Goal: Communication & Community: Answer question/provide support

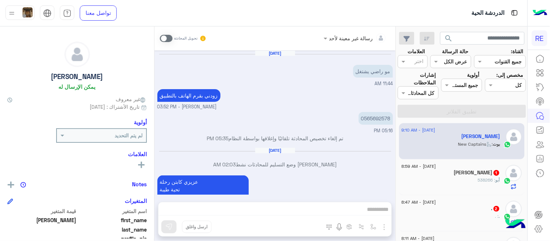
scroll to position [1180, 0]
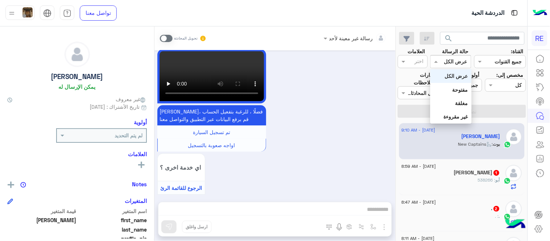
click at [461, 59] on input "text" at bounding box center [459, 62] width 17 height 8
click at [299, 153] on div "اي خدمة اخرى ؟ الرجوع للقائمة الرئ لا" at bounding box center [232, 180] width 151 height 55
click at [165, 35] on span at bounding box center [166, 38] width 13 height 7
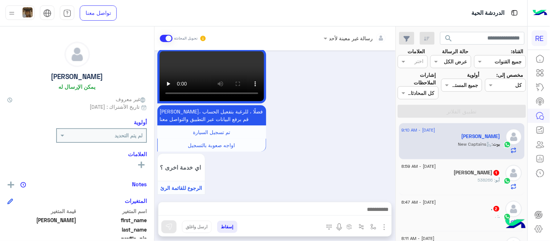
scroll to position [1193, 0]
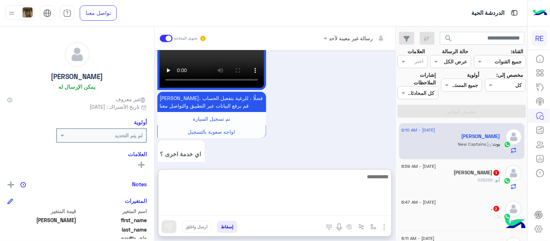
click at [262, 207] on textarea at bounding box center [275, 194] width 233 height 44
type textarea "*"
type textarea "**********"
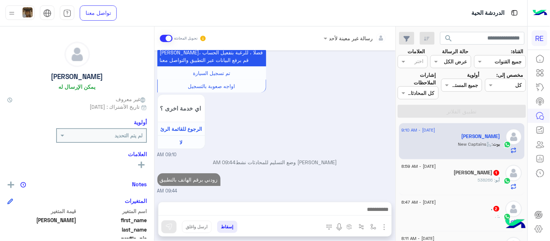
click at [462, 183] on div "أبو : 538266" at bounding box center [451, 183] width 99 height 13
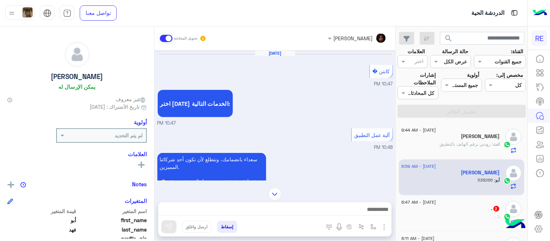
scroll to position [533, 0]
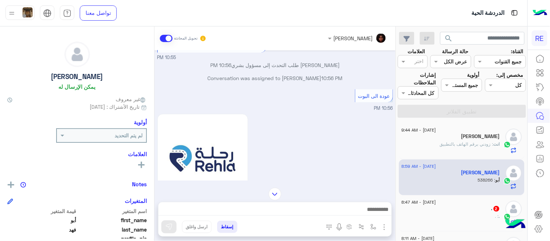
click at [157, 103] on div "Aug 28, 2025 كابتن � 10:47 PM اختر احد الخدمات التالية: 10:47 PM آلية عمل التطب…" at bounding box center [275, 115] width 241 height 130
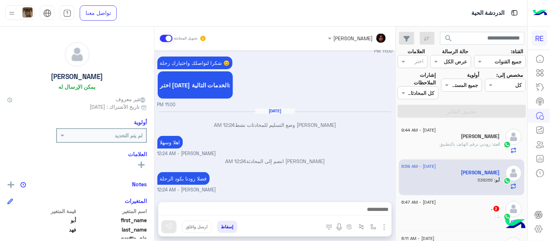
scroll to position [1458, 0]
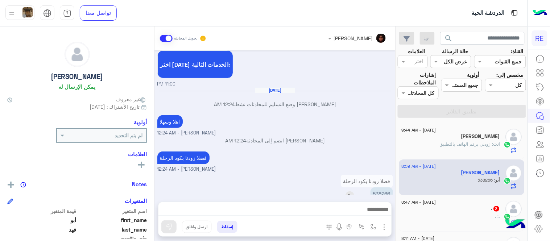
click at [382, 188] on p "538266" at bounding box center [382, 194] width 22 height 13
copy app-msgs-text
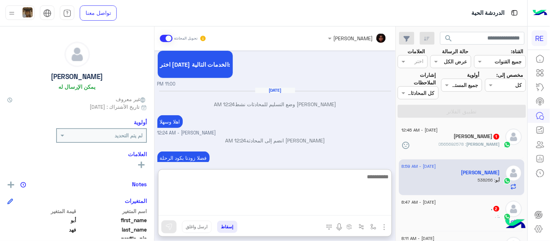
click at [288, 205] on textarea at bounding box center [275, 194] width 233 height 44
type textarea "********"
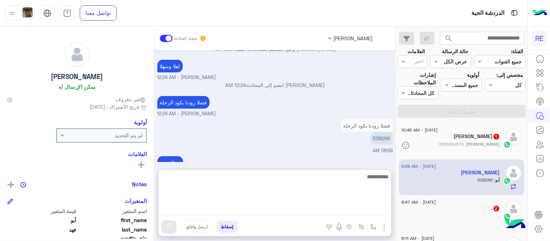
scroll to position [1527, 0]
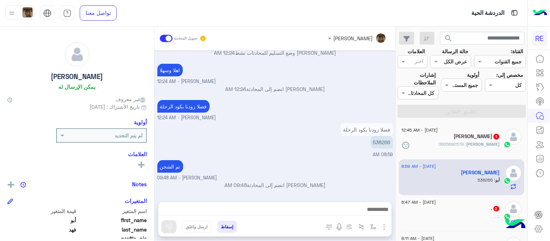
click at [325, 135] on div "Aug 28, 2025 كابتن � 10:47 PM اختر احد الخدمات التالية: 10:47 PM آلية عمل التطب…" at bounding box center [275, 122] width 241 height 144
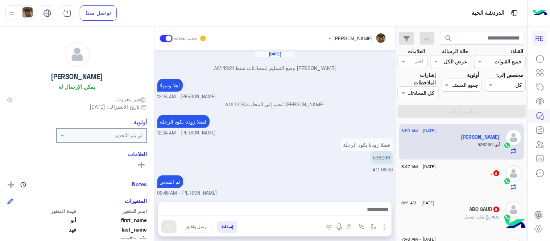
scroll to position [50, 0]
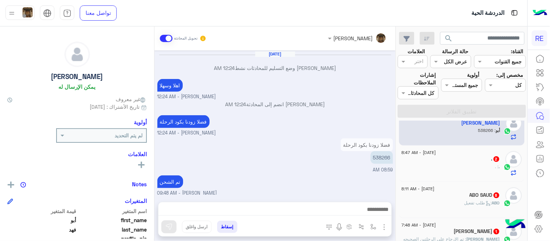
click at [454, 165] on div ". : ." at bounding box center [451, 170] width 99 height 13
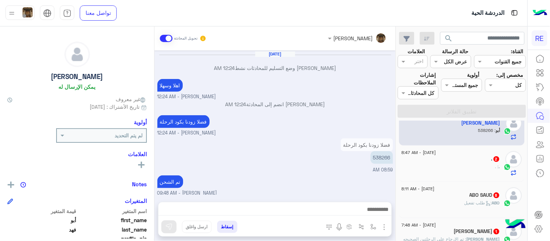
click at [409, 156] on div ". 2" at bounding box center [451, 160] width 99 height 8
click at [454, 158] on div ". 2" at bounding box center [451, 160] width 99 height 8
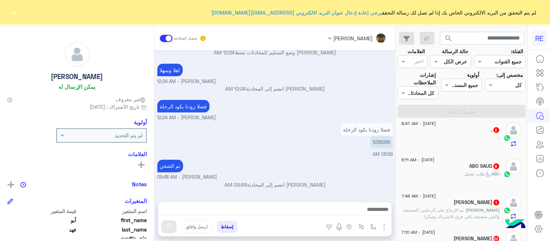
scroll to position [89, 0]
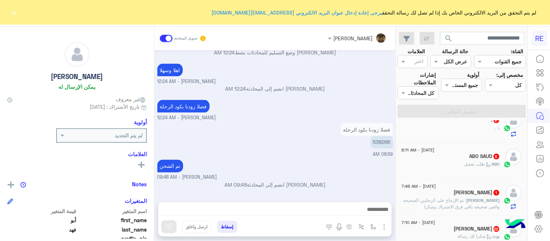
click at [414, 159] on div "ABO SAUD 8" at bounding box center [451, 157] width 99 height 8
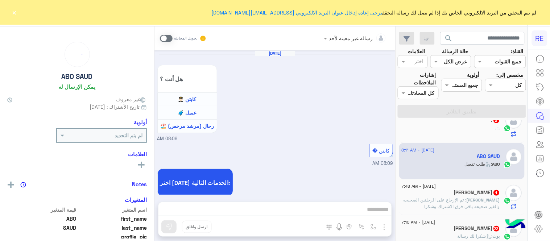
scroll to position [513, 0]
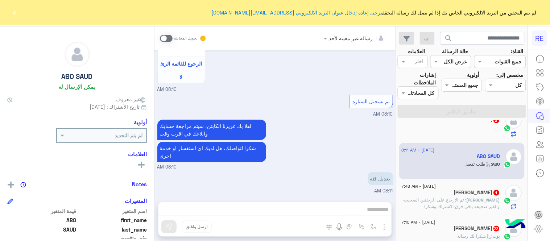
click at [169, 37] on span at bounding box center [166, 38] width 13 height 7
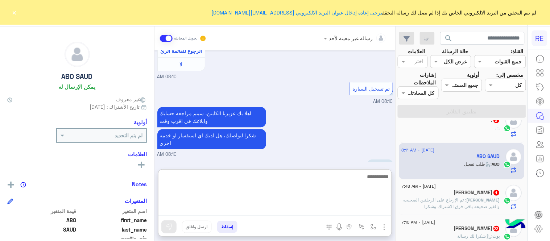
click at [285, 210] on textarea at bounding box center [275, 194] width 233 height 44
type textarea "**********"
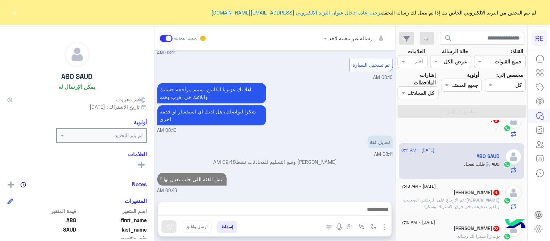
scroll to position [557, 0]
click at [455, 206] on span ": تم الإرجاع على الرحلتين الصحيحه والغير صحيحه باقي فرق الاشتراك وشكرا" at bounding box center [452, 203] width 96 height 12
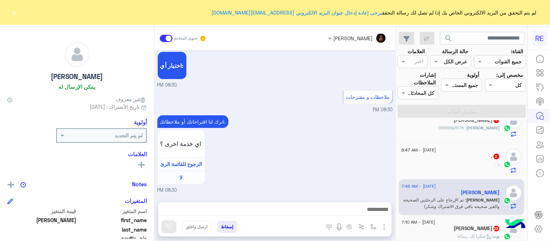
scroll to position [830, 0]
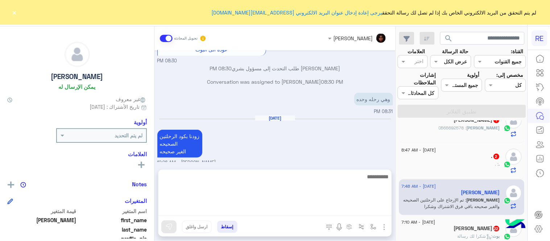
click at [330, 207] on textarea at bounding box center [275, 194] width 233 height 44
type textarea "*"
type textarea "**********"
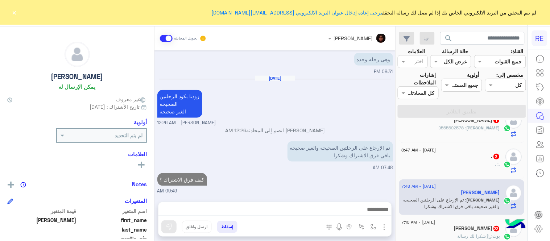
scroll to position [862, 0]
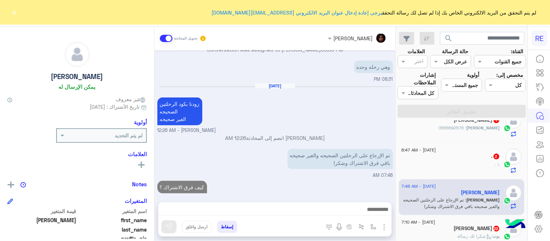
click at [434, 165] on div ". : ." at bounding box center [451, 167] width 99 height 13
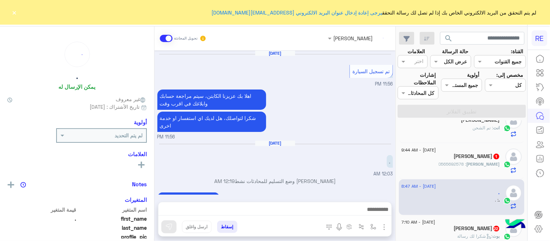
scroll to position [316, 0]
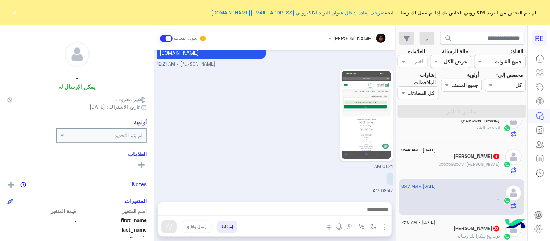
click at [155, 165] on mat-drawer-container "[PERSON_NAME] تحويل المحادثة [DATE] تم تسجيل السيارة 11:56 PM اهلا بك عزيزنا ال…" at bounding box center [198, 135] width 396 height 218
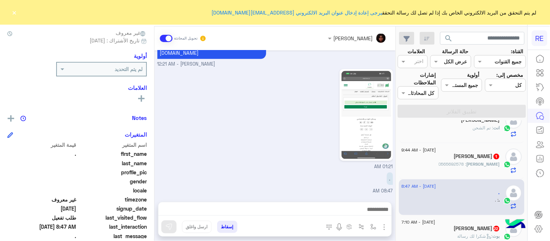
scroll to position [103, 0]
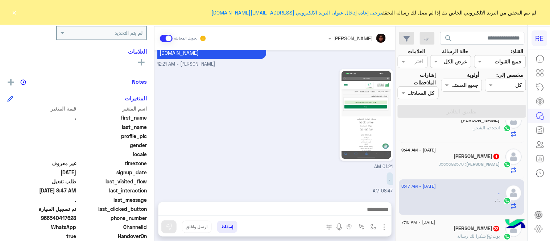
click at [255, 157] on div "01:21 AM" at bounding box center [275, 118] width 236 height 103
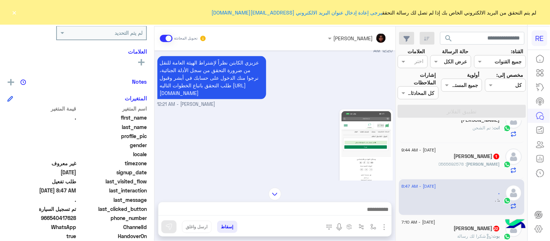
scroll to position [316, 0]
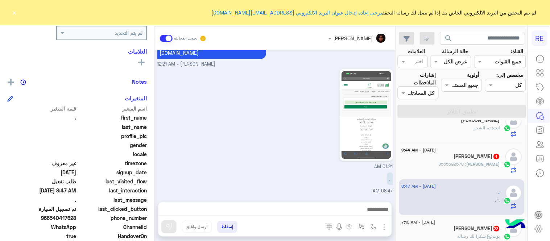
drag, startPoint x: 53, startPoint y: 215, endPoint x: 77, endPoint y: 218, distance: 24.9
click at [77, 218] on span "966540417628" at bounding box center [41, 218] width 69 height 8
copy span "540417628"
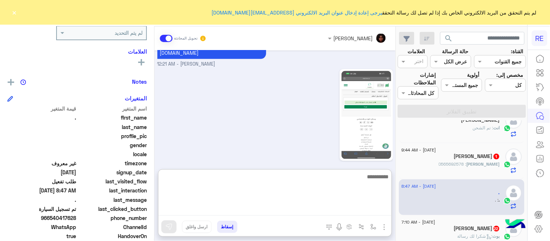
click at [291, 208] on textarea at bounding box center [275, 194] width 233 height 44
type textarea "**********"
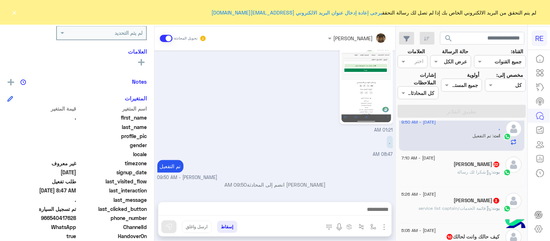
scroll to position [365, 0]
click at [460, 167] on div "[PERSON_NAME] 22" at bounding box center [451, 165] width 99 height 8
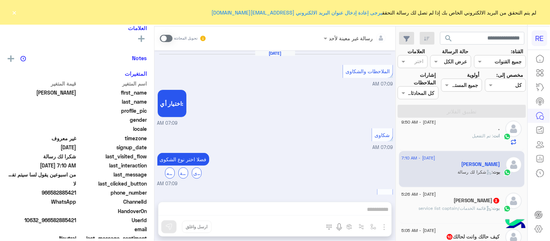
scroll to position [291, 0]
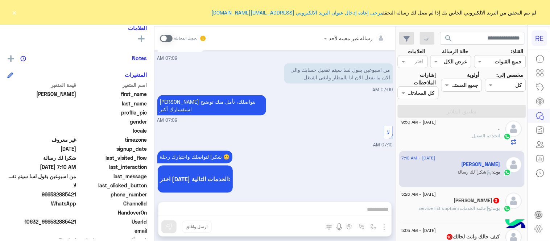
click at [166, 41] on span at bounding box center [166, 38] width 13 height 7
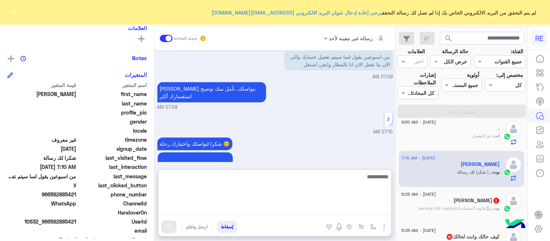
click at [274, 207] on textarea at bounding box center [275, 194] width 233 height 44
type textarea "**********"
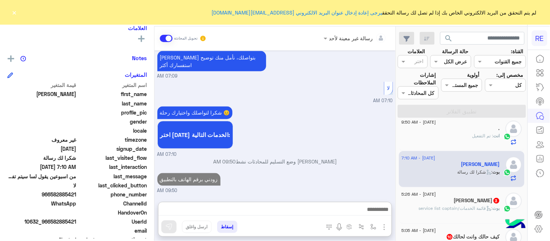
scroll to position [336, 0]
click at [474, 195] on div "[DATE] - 5:26 AM" at bounding box center [451, 195] width 99 height 5
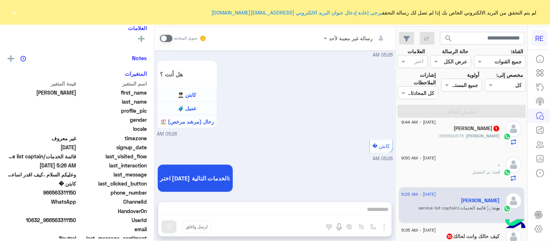
scroll to position [152, 0]
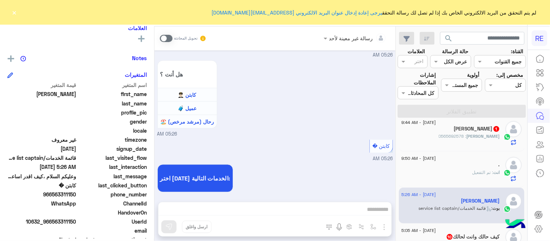
click at [164, 38] on span at bounding box center [166, 38] width 13 height 7
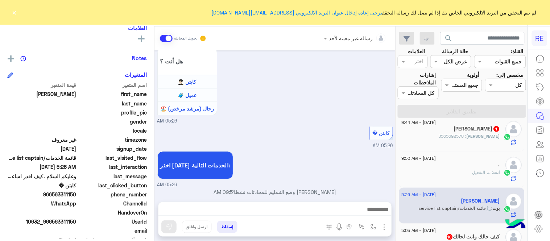
click at [237, 214] on div at bounding box center [275, 211] width 233 height 18
click at [237, 214] on textarea at bounding box center [275, 210] width 233 height 11
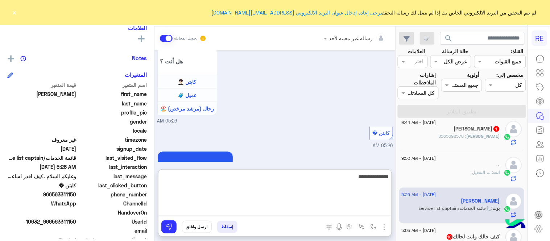
type textarea "**********"
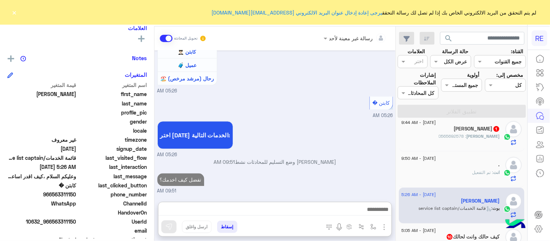
click at [328, 151] on div "[DATE] قبول الرحله مو يعني انها تمت لم تبدا ولم تنتهي 12:22 PM تم التعديل Terha…" at bounding box center [275, 122] width 241 height 144
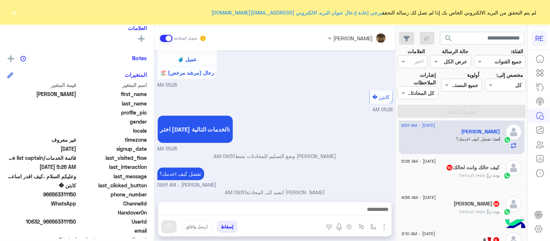
scroll to position [227, 0]
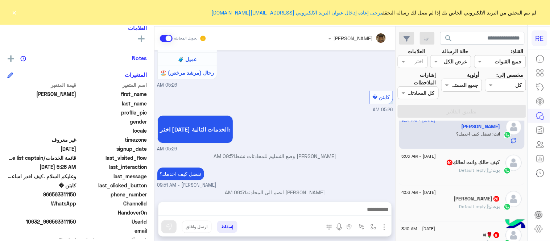
click at [456, 178] on div "[PERSON_NAME] : Default reply" at bounding box center [451, 173] width 99 height 13
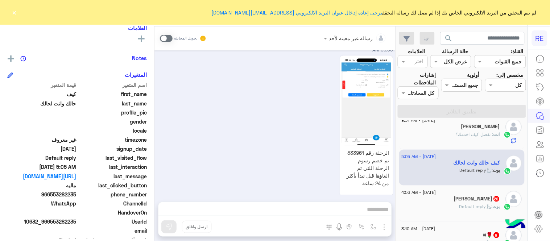
scroll to position [408, 0]
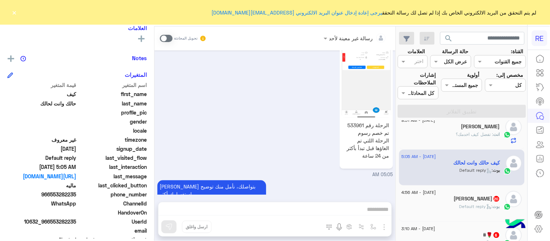
click at [163, 40] on span at bounding box center [166, 38] width 13 height 7
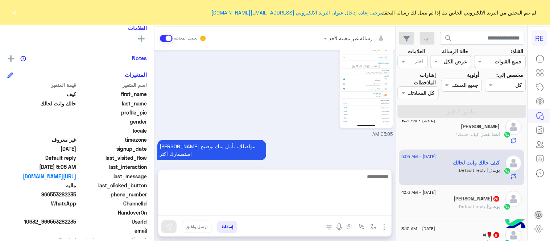
click at [276, 212] on textarea at bounding box center [275, 194] width 233 height 44
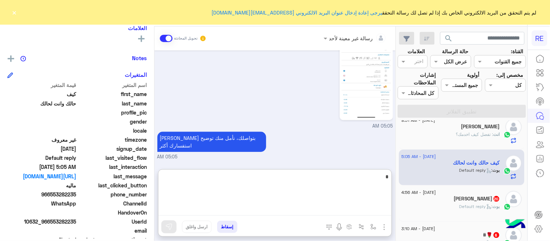
scroll to position [457, 0]
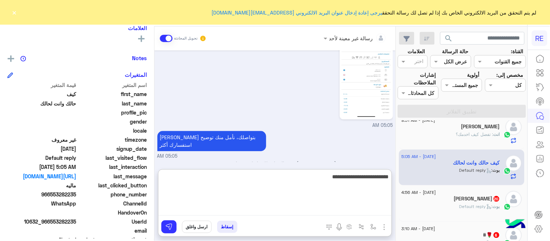
type textarea "**********"
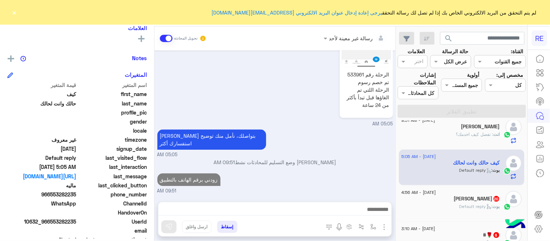
scroll to position [459, 0]
click at [445, 207] on div "[PERSON_NAME] : Default reply" at bounding box center [451, 209] width 99 height 13
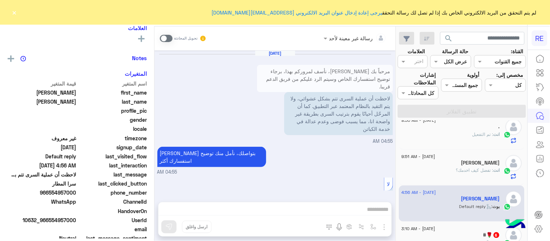
scroll to position [505, 0]
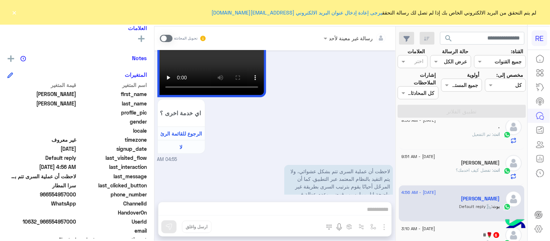
click at [14, 12] on button "×" at bounding box center [14, 12] width 7 height 7
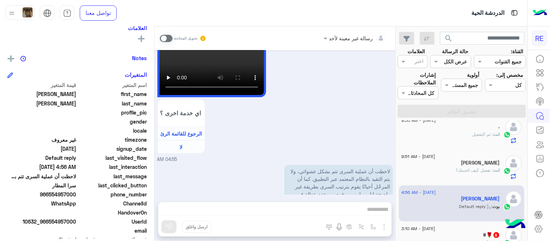
click at [167, 38] on span at bounding box center [166, 38] width 13 height 7
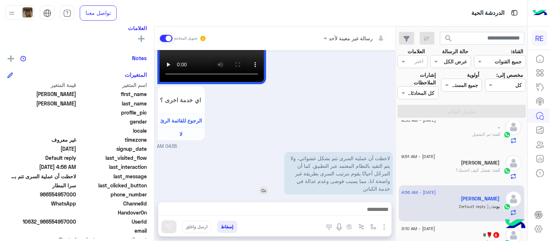
click at [262, 186] on img at bounding box center [263, 190] width 9 height 9
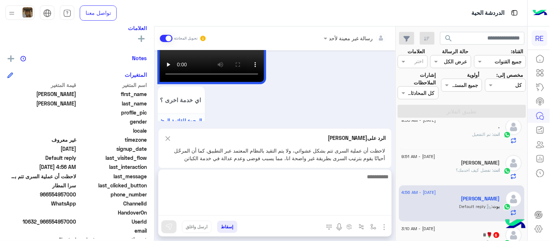
click at [283, 206] on textarea at bounding box center [275, 194] width 233 height 44
type textarea "*********"
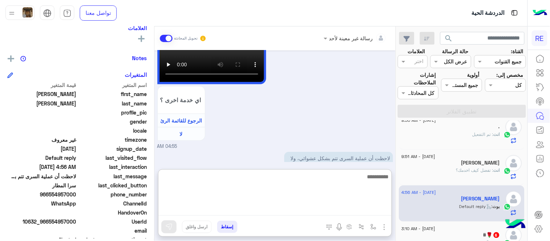
scroll to position [601, 0]
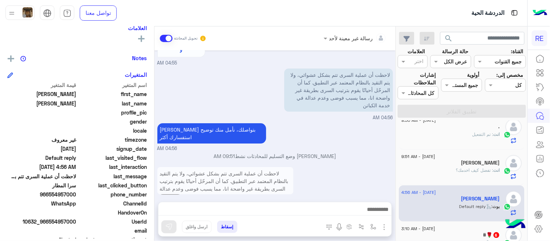
click at [342, 165] on div "لاحظت أن عملية السرى تتم بشكل عشوائي، ولا يتم التقيد بالنظام المعتمد عبر التطبي…" at bounding box center [275, 190] width 236 height 50
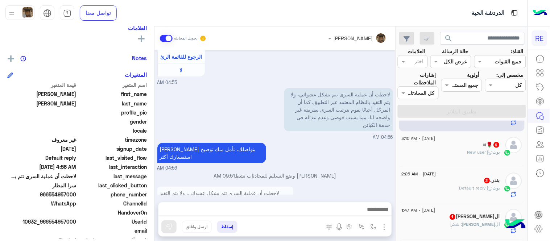
scroll to position [322, 0]
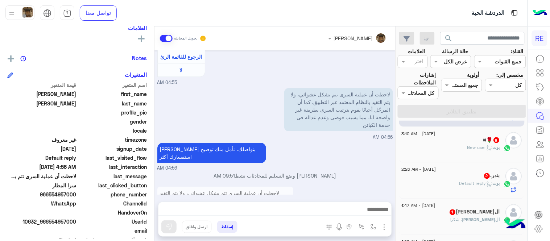
click at [449, 154] on div "بوت : New user" at bounding box center [451, 150] width 99 height 13
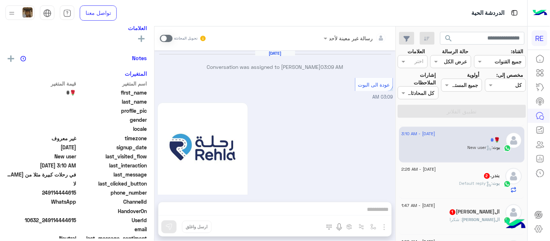
scroll to position [407, 0]
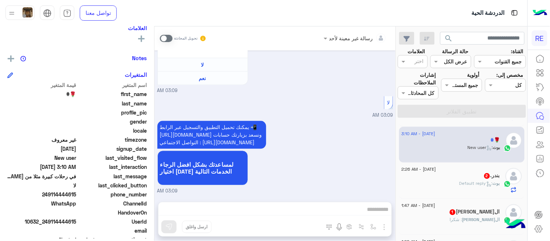
click at [169, 37] on span at bounding box center [166, 38] width 13 height 7
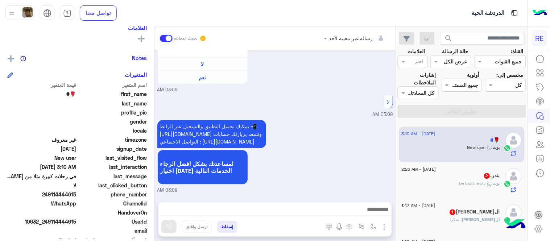
scroll to position [420, 0]
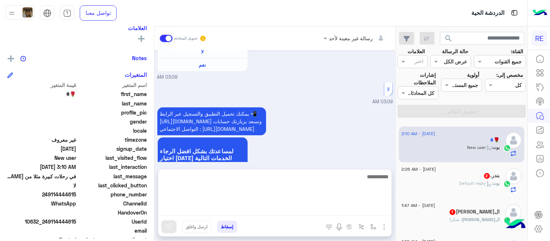
click at [271, 214] on textarea at bounding box center [275, 194] width 233 height 44
type textarea "*"
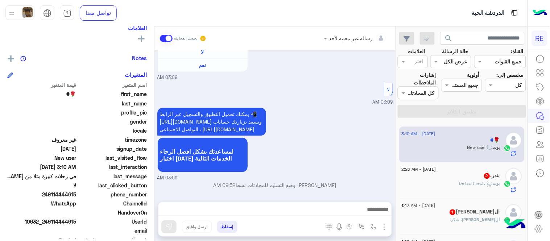
click at [339, 147] on div "يمكنك تحميل التطبيق والتسجيل عبر الرابط 📲 [URL][DOMAIN_NAME] ونسعد بزيارتك حساب…" at bounding box center [275, 144] width 236 height 76
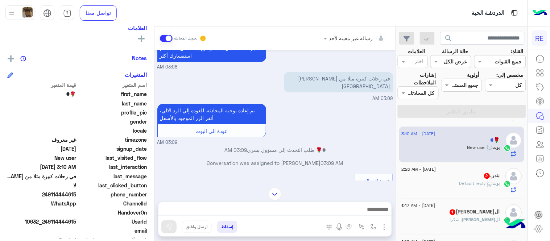
scroll to position [0, 0]
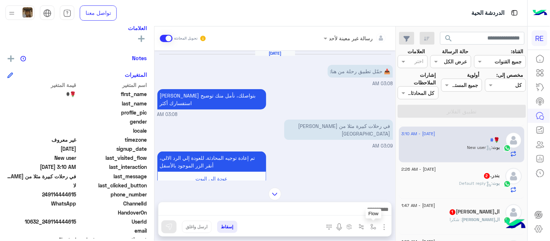
click at [375, 223] on button "button" at bounding box center [374, 227] width 12 height 12
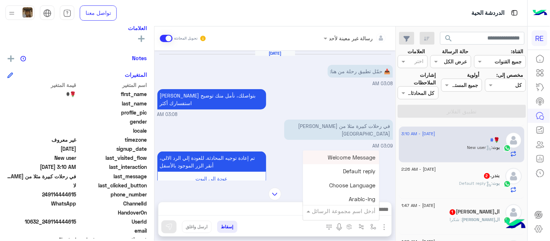
click at [359, 214] on input "text" at bounding box center [351, 211] width 49 height 8
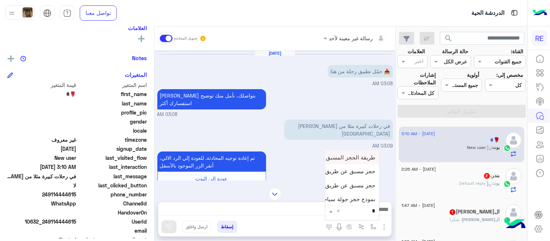
type input "**"
click at [341, 182] on span "حجز مسبق عن طريق التطبيق" at bounding box center [341, 185] width 70 height 7
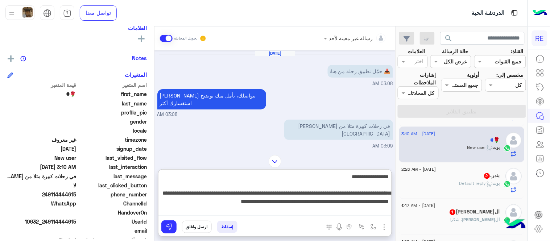
click at [169, 212] on textarea "**********" at bounding box center [275, 194] width 233 height 44
click at [197, 208] on textarea "**********" at bounding box center [275, 194] width 233 height 44
click at [195, 202] on textarea "**********" at bounding box center [275, 194] width 233 height 44
type textarea "**********"
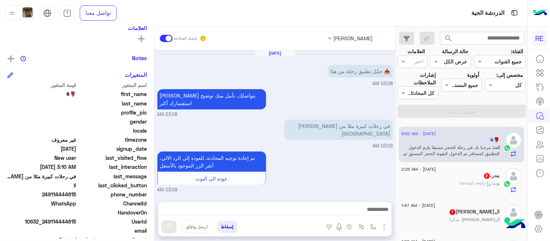
scroll to position [655, 0]
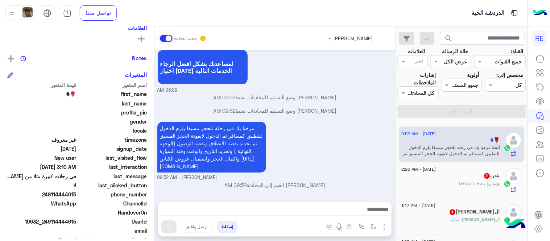
click at [462, 187] on p "[PERSON_NAME] : Default reply" at bounding box center [480, 184] width 41 height 7
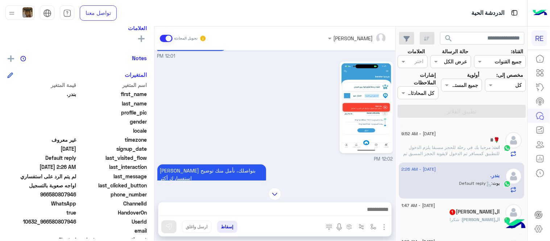
scroll to position [1048, 0]
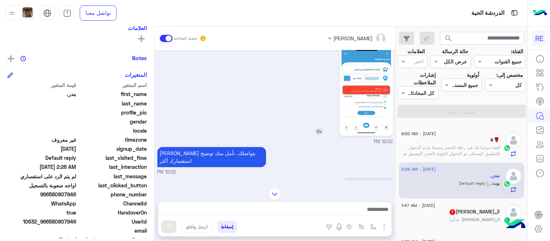
click at [372, 97] on img at bounding box center [367, 90] width 50 height 88
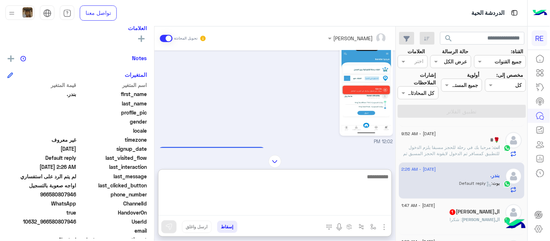
click at [254, 212] on textarea at bounding box center [275, 194] width 233 height 44
type textarea "**********"
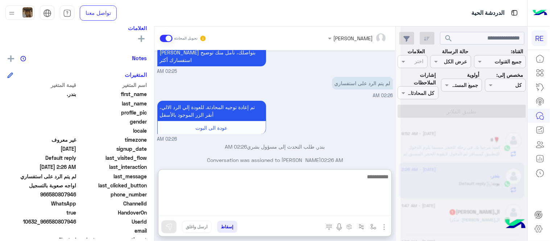
scroll to position [1337, 0]
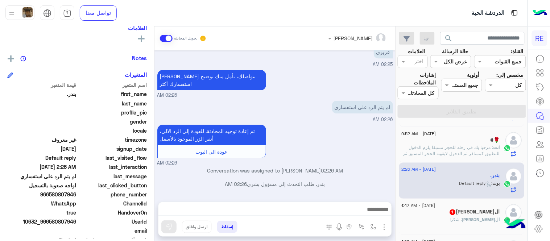
click at [367, 141] on div "[DATE] لا يوجد فحص الرجاء فحص السيارة حتى يتم التفعيل تم اجراء الفحص وتجديد الا…" at bounding box center [275, 122] width 241 height 144
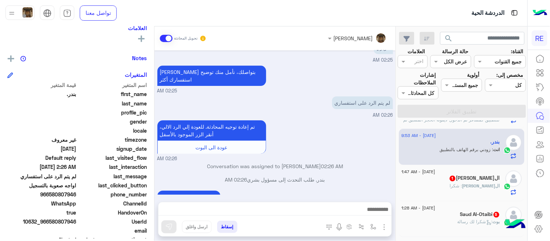
scroll to position [362, 0]
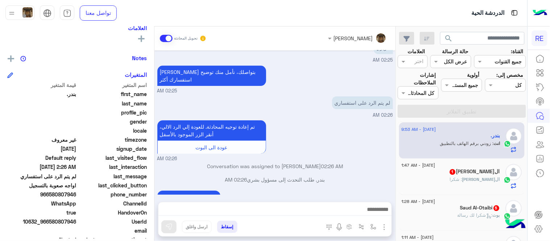
click at [445, 175] on div "ال[PERSON_NAME] 1" at bounding box center [451, 173] width 99 height 8
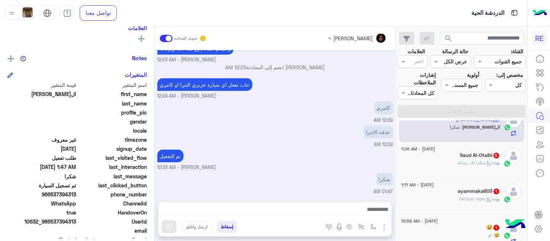
scroll to position [417, 0]
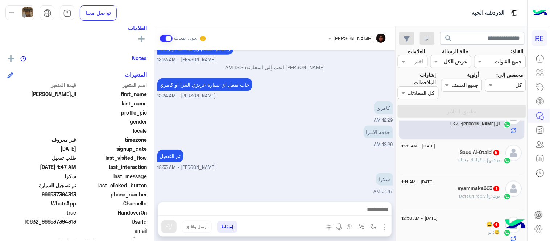
click at [448, 165] on div "بوت : شكرا لك رسالة" at bounding box center [451, 163] width 99 height 13
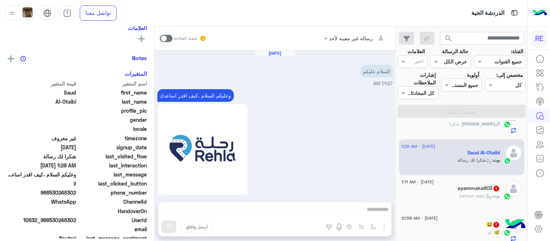
scroll to position [530, 0]
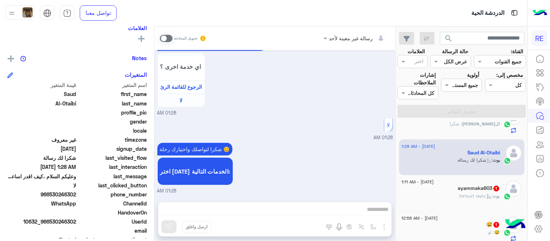
click at [165, 36] on span at bounding box center [166, 38] width 13 height 7
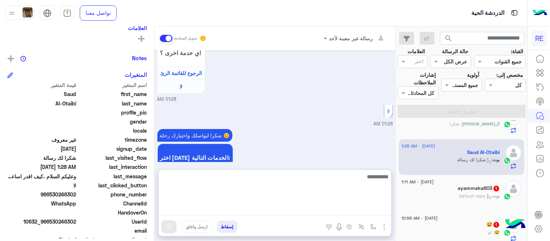
click at [321, 213] on textarea at bounding box center [275, 194] width 233 height 44
type textarea "**********"
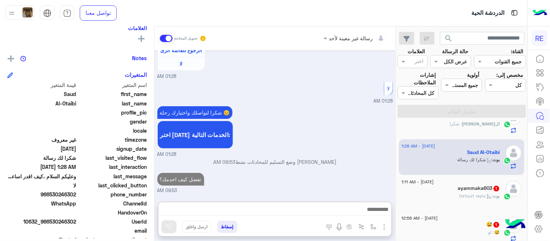
scroll to position [586, 0]
click at [489, 189] on h5 "ayammaka603 1" at bounding box center [479, 189] width 42 height 6
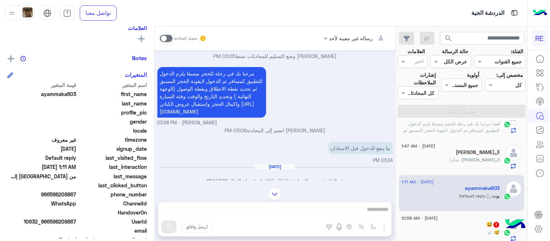
scroll to position [139, 0]
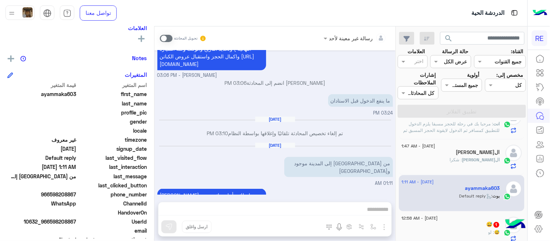
click at [169, 37] on span at bounding box center [166, 38] width 13 height 7
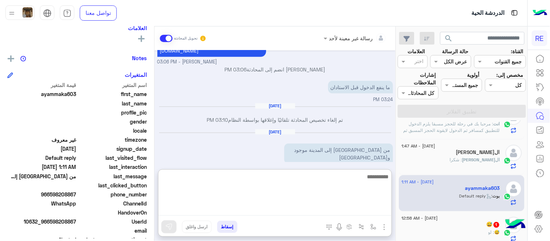
click at [298, 211] on textarea at bounding box center [275, 194] width 233 height 44
type textarea "**********"
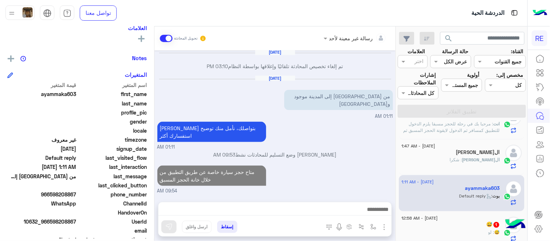
click at [353, 147] on div "[DATE] تم إلغاء تخصيص المحادثة تلقائيًا وإغلاقها بواسطة النظام 01:20 PM [DATE] …" at bounding box center [275, 122] width 241 height 144
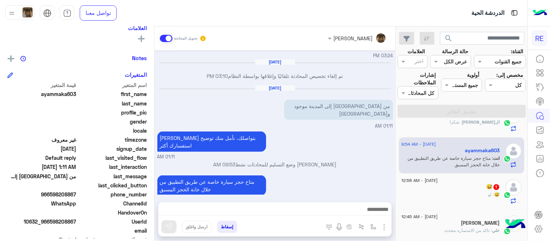
scroll to position [465, 0]
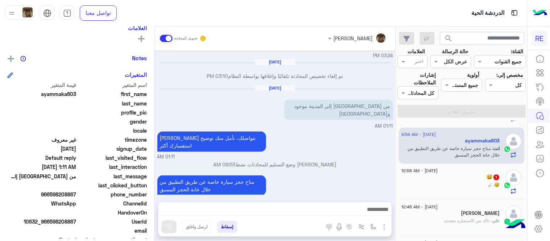
click at [455, 187] on div "😅 : لو" at bounding box center [451, 188] width 99 height 13
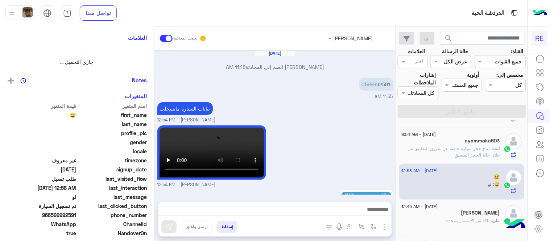
scroll to position [248, 0]
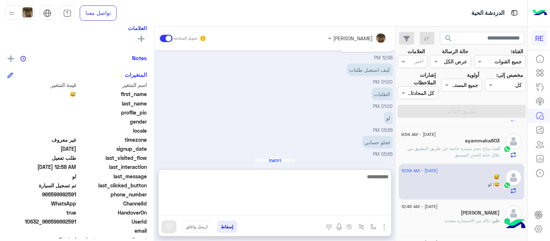
click at [267, 212] on textarea at bounding box center [275, 194] width 233 height 44
type textarea "**********"
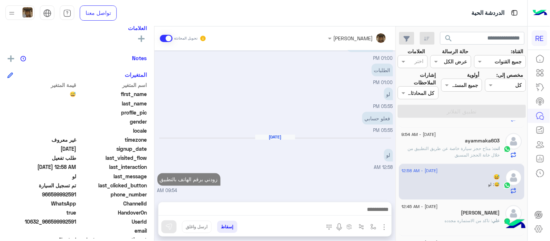
click at [321, 158] on div "[DATE] [PERSON_NAME] انضم إلى المحادثة 11:18 AM 0599992591 11:55 AM بيانات السي…" at bounding box center [275, 122] width 241 height 144
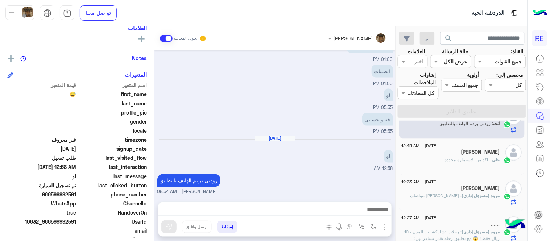
scroll to position [531, 0]
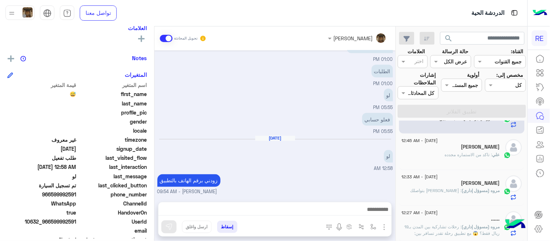
click at [464, 160] on div "علي : تاكد من الاستماره مجدده" at bounding box center [451, 158] width 99 height 13
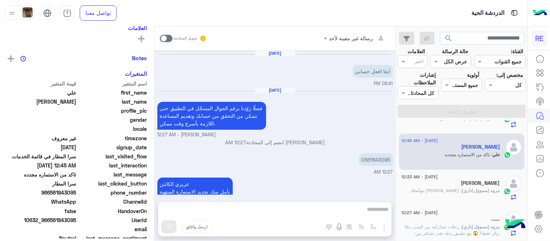
scroll to position [129, 0]
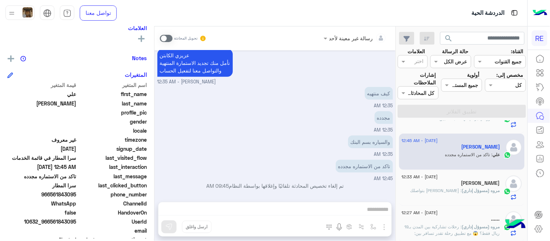
drag, startPoint x: 153, startPoint y: 180, endPoint x: 154, endPoint y: 147, distance: 32.3
click at [154, 147] on div "علي [PERSON_NAME] يمكن الإرسال له غير معروف تاريخ الأشتراك : [DATE] أولوية لم ي…" at bounding box center [77, 132] width 154 height 212
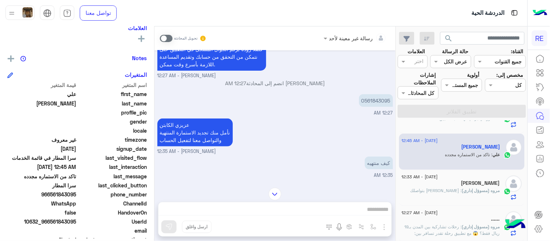
scroll to position [51, 0]
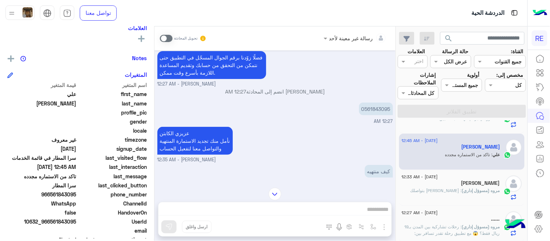
click at [378, 109] on p "0561843095" at bounding box center [376, 109] width 34 height 13
copy p "0561843095"
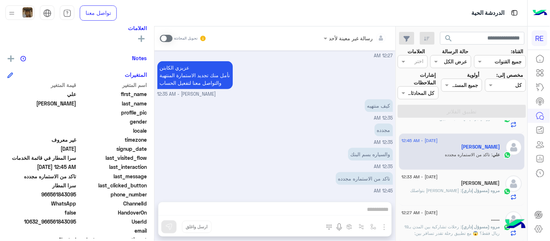
scroll to position [129, 0]
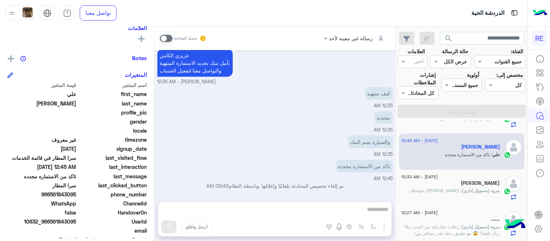
click at [162, 38] on span at bounding box center [166, 38] width 13 height 7
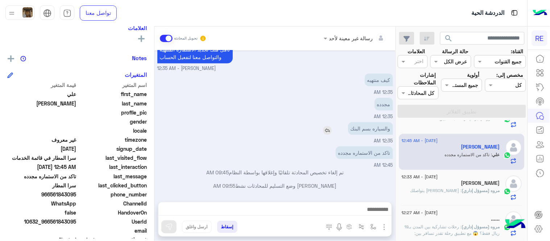
click at [329, 127] on img at bounding box center [327, 130] width 9 height 9
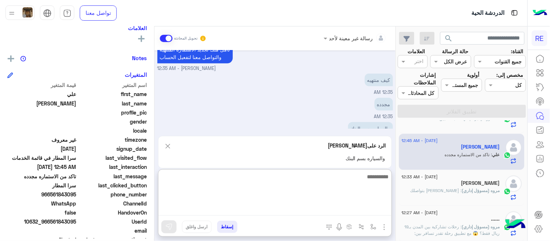
click at [305, 211] on textarea at bounding box center [275, 194] width 233 height 44
type textarea "**********"
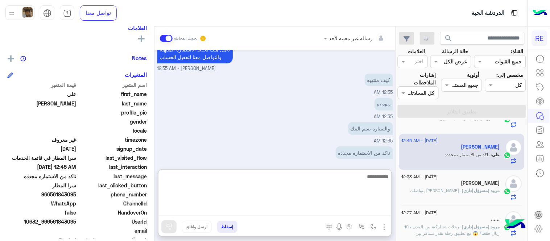
scroll to position [210, 0]
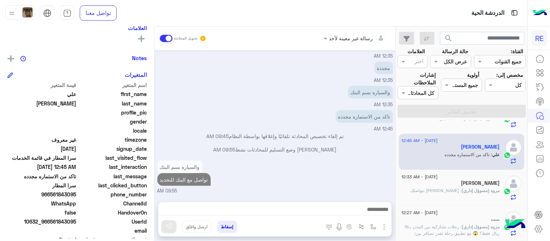
click at [364, 159] on div "والسياره بسم البنك تواصل مع البنك للتجديد 09:55 AM" at bounding box center [275, 177] width 236 height 36
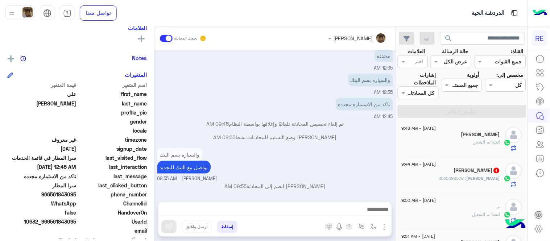
scroll to position [248, 0]
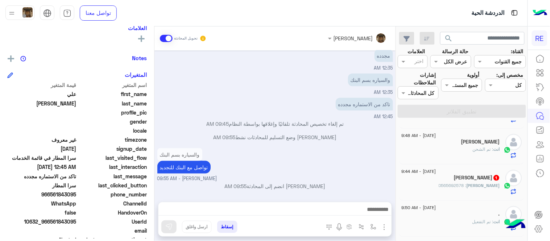
click at [488, 176] on h5 "[PERSON_NAME] 1" at bounding box center [477, 178] width 46 height 6
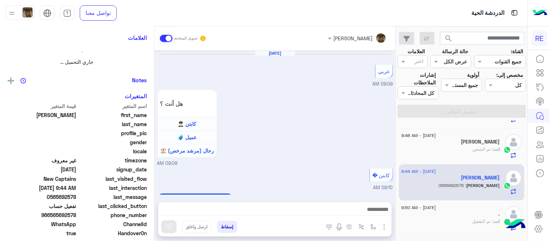
scroll to position [454, 0]
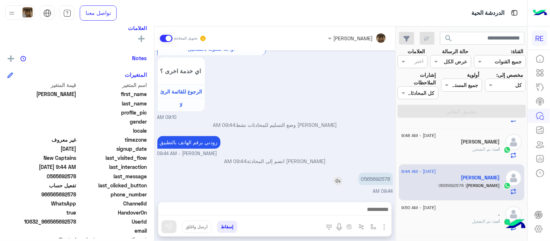
drag, startPoint x: 364, startPoint y: 178, endPoint x: 390, endPoint y: 181, distance: 26.0
click at [390, 181] on p "0565692578" at bounding box center [376, 179] width 34 height 13
copy p "565692578"
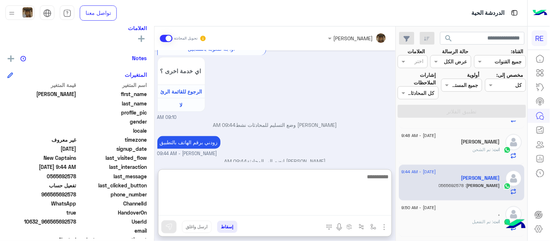
click at [318, 206] on textarea at bounding box center [275, 194] width 233 height 44
type textarea "**********"
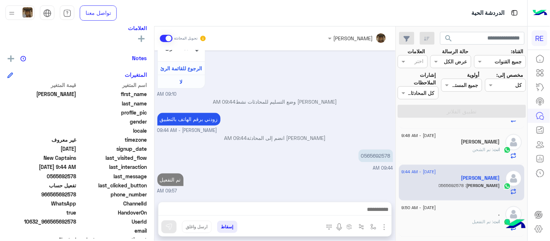
scroll to position [477, 0]
click at [342, 155] on div "[DATE] عربي 09:09 AM هل أنت ؟ كابتن 👨🏻‍✈️ عميل 🧳 رحال (مرشد مرخص) 🏖️ 09:09 AM ك…" at bounding box center [275, 122] width 241 height 144
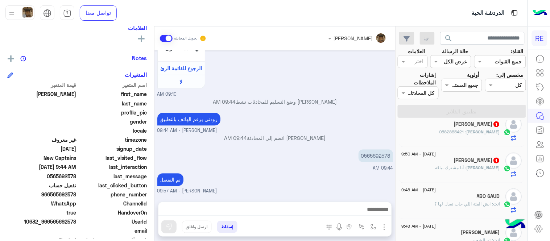
scroll to position [155, 0]
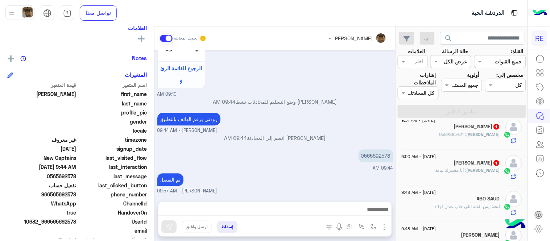
click at [462, 172] on span ": أنا مشترك بباقة" at bounding box center [451, 170] width 31 height 5
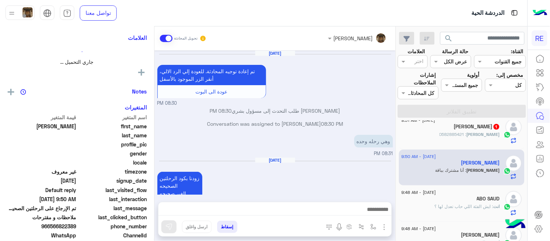
scroll to position [119, 0]
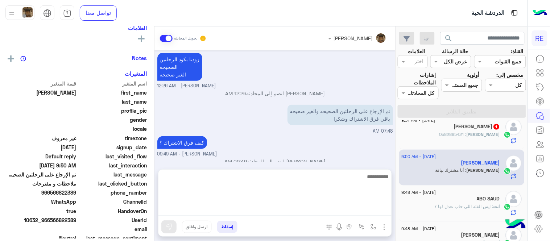
click at [356, 208] on textarea at bounding box center [275, 194] width 233 height 44
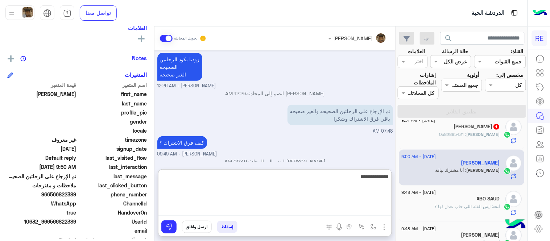
type textarea "**********"
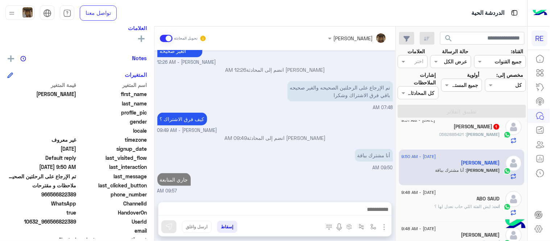
click at [381, 147] on div "[DATE] تم إعادة توجيه المحادثة. للعودة إلي الرد الالي، أنقر الزر الموجود بالأسف…" at bounding box center [275, 122] width 241 height 144
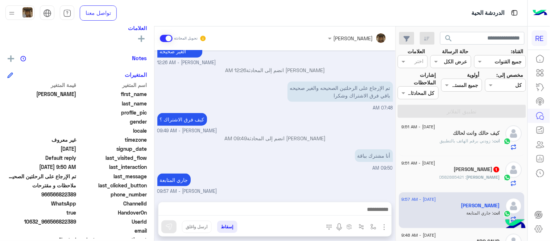
scroll to position [110, 0]
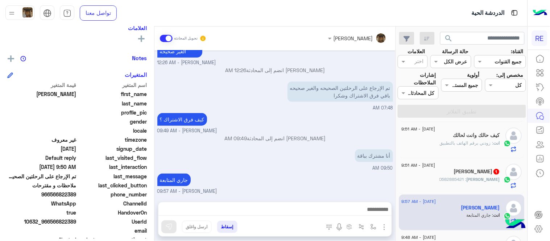
click at [443, 179] on div "[PERSON_NAME] : 0582885421" at bounding box center [451, 182] width 99 height 13
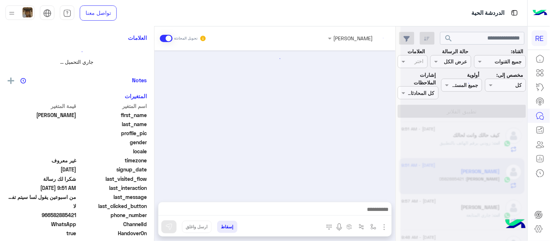
scroll to position [240, 0]
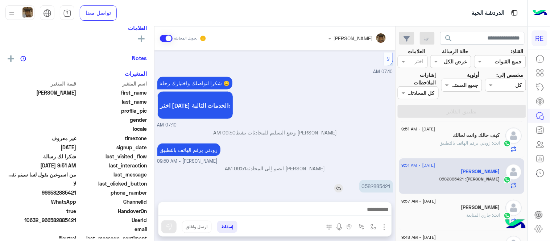
click at [372, 180] on p "0582885421" at bounding box center [376, 186] width 34 height 13
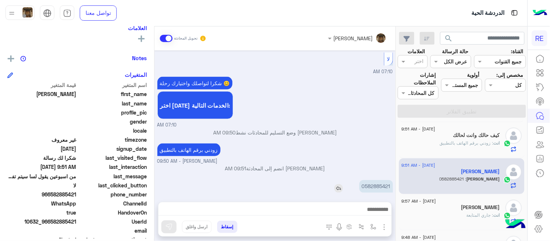
copy p "0582885421"
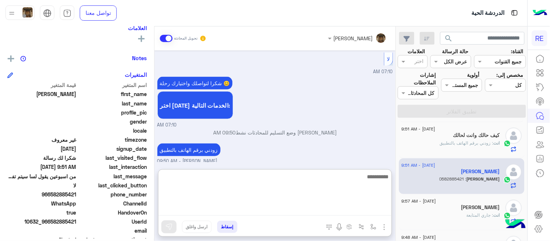
click at [319, 211] on textarea at bounding box center [275, 194] width 233 height 44
type textarea "**********"
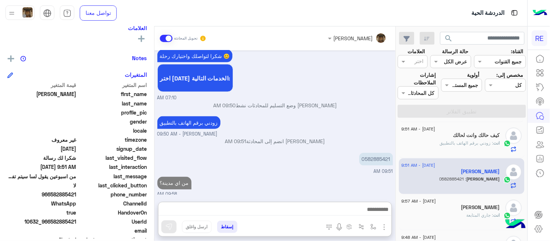
click at [333, 139] on div "[DATE] تقنية 07:09 AM سعداء بتواصلك معنا، لنتمكن من مساعدتك نأمل توضيح استفسارك…" at bounding box center [275, 122] width 241 height 144
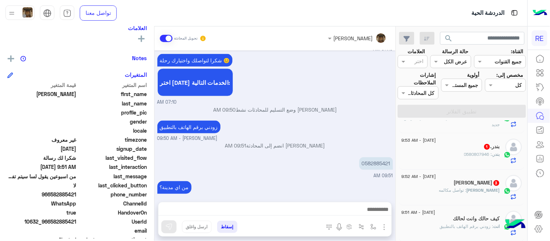
scroll to position [0, 0]
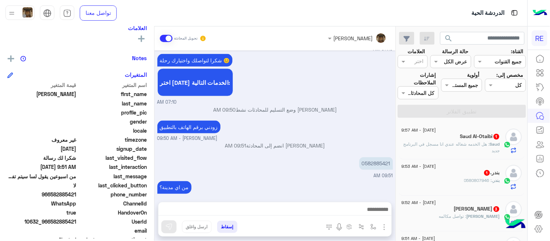
click at [464, 217] on span ": تواصل مكالمه" at bounding box center [454, 216] width 28 height 5
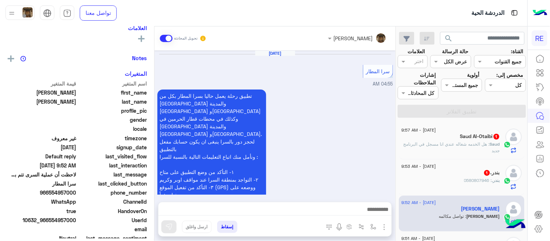
scroll to position [394, 0]
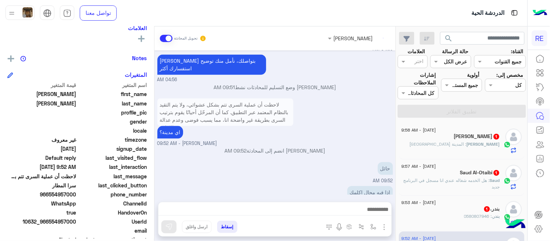
click at [469, 178] on span ": هل الخدمه شغاله عندي انا مسجل في البرنامج جديد" at bounding box center [452, 184] width 96 height 12
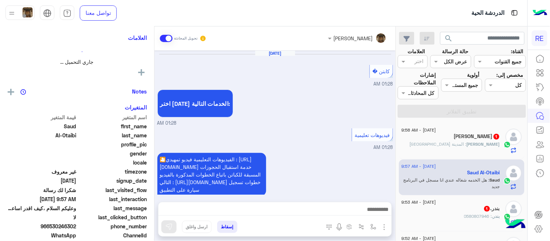
scroll to position [291, 0]
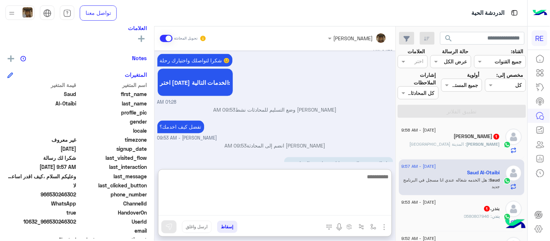
click at [298, 211] on textarea at bounding box center [275, 194] width 233 height 44
type textarea "**********"
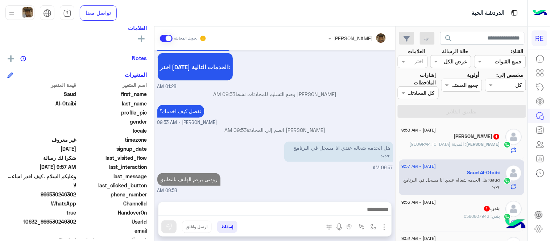
click at [371, 149] on div "[DATE] كابتن � 01:28 AM اختر [DATE] الخدمات التالية: 01:28 AM فيديوهات تعليمية …" at bounding box center [275, 122] width 241 height 144
click at [469, 215] on span ": 0580807946" at bounding box center [479, 216] width 28 height 5
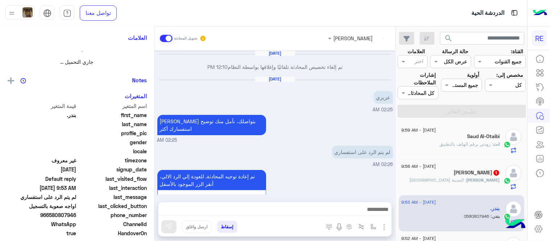
scroll to position [96, 0]
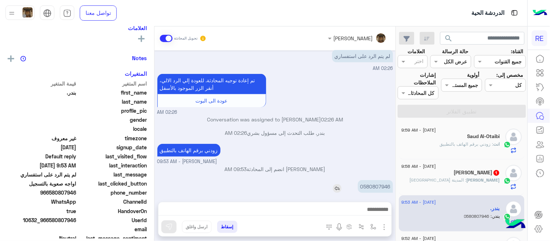
click at [371, 180] on p "0580807946" at bounding box center [375, 186] width 35 height 13
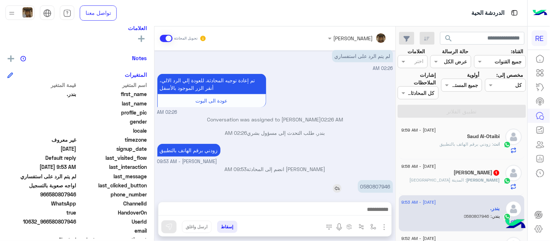
copy p "0580807946"
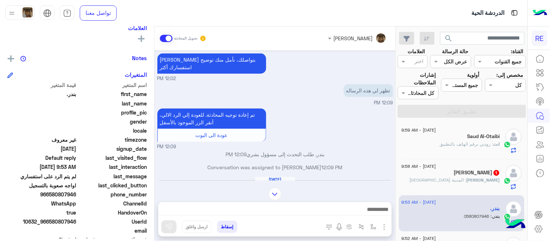
scroll to position [512, 0]
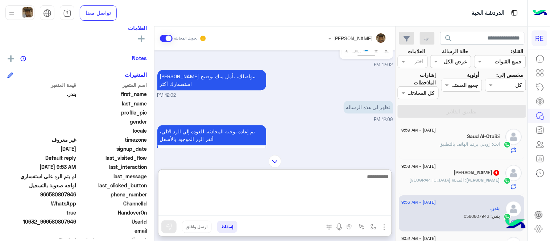
click at [311, 211] on textarea at bounding box center [275, 194] width 233 height 44
type textarea "**********"
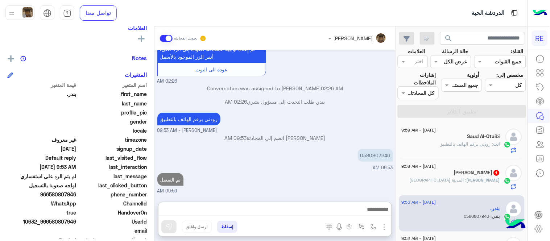
click at [332, 151] on div "[DATE] تفعيل حساب 12:01 PM يمكنك الاطلاع على شروط الانضمام لرحلة ك (كابتن ) الم…" at bounding box center [275, 122] width 241 height 144
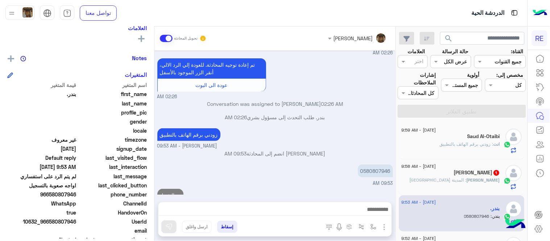
scroll to position [767, 0]
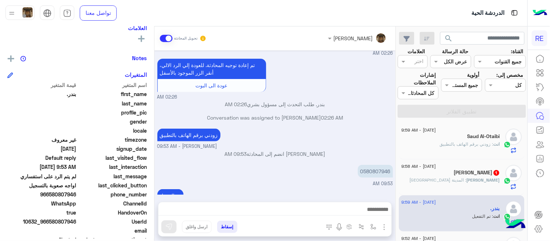
click at [398, 128] on div "[DATE] - 9:59 AM Saud Al-Otaibi انت : زودني برقم الهاتف بالتطبيق [DATE] - 9:58 …" at bounding box center [461, 182] width 131 height 123
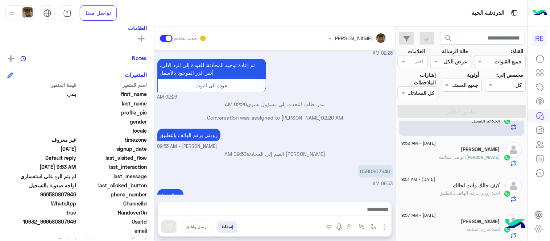
scroll to position [0, 0]
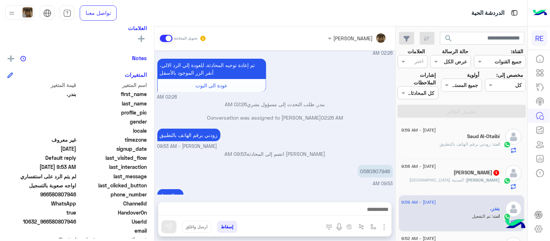
click at [473, 175] on div "[PERSON_NAME] 1" at bounding box center [451, 174] width 99 height 8
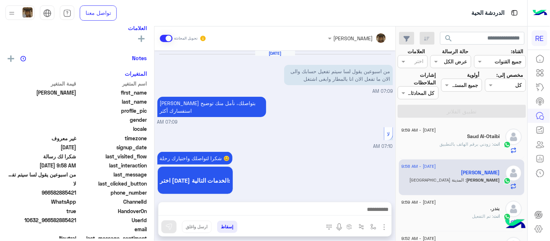
scroll to position [122, 0]
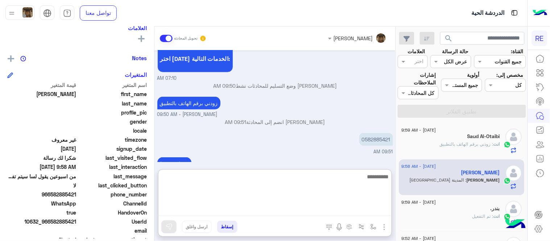
click at [276, 207] on textarea at bounding box center [275, 194] width 233 height 44
type textarea "**********"
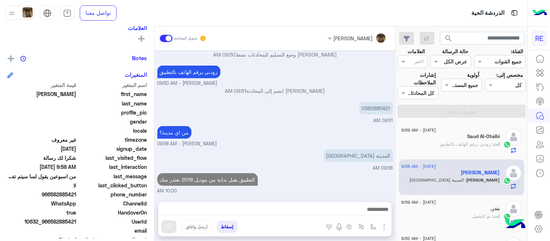
click at [336, 142] on div "[DATE] من اسبوعين يقول لسا سيتم تفعيل حسابك والى الان ما تفعل الان انا بالمطار …" at bounding box center [275, 122] width 241 height 144
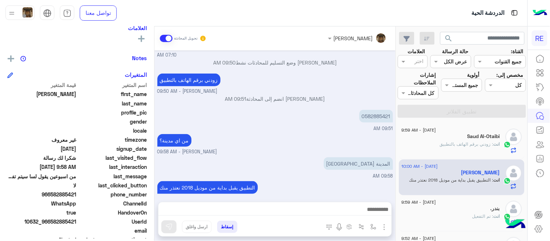
click at [455, 211] on div "بندر." at bounding box center [451, 210] width 99 height 8
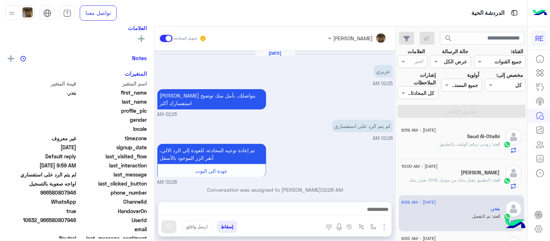
scroll to position [93, 0]
